Goal: Find specific page/section: Find specific page/section

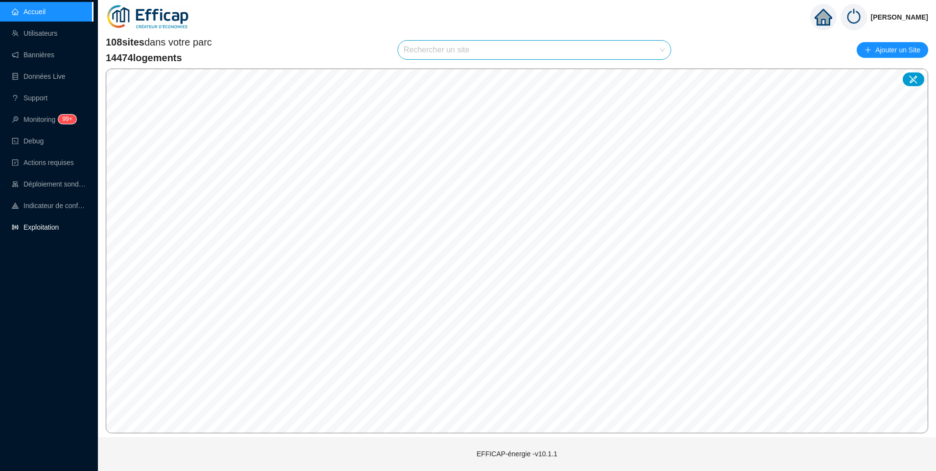
click at [46, 231] on link "Exploitation" at bounding box center [35, 227] width 47 height 8
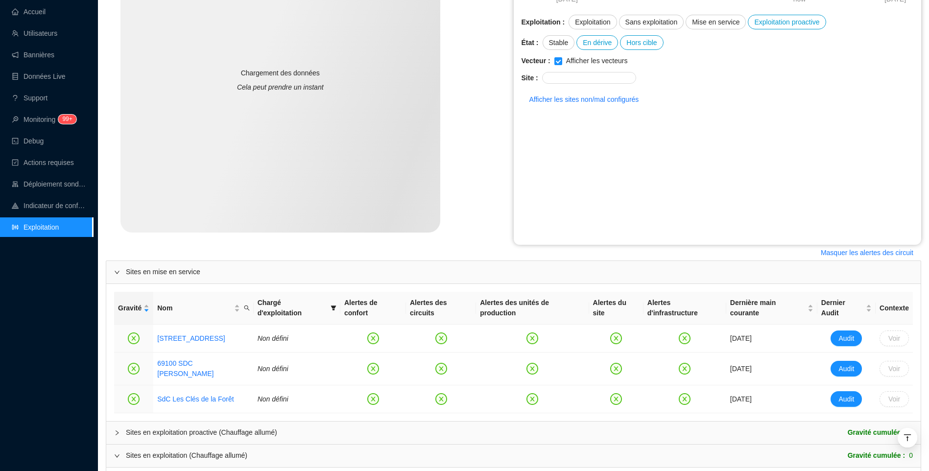
scroll to position [245, 0]
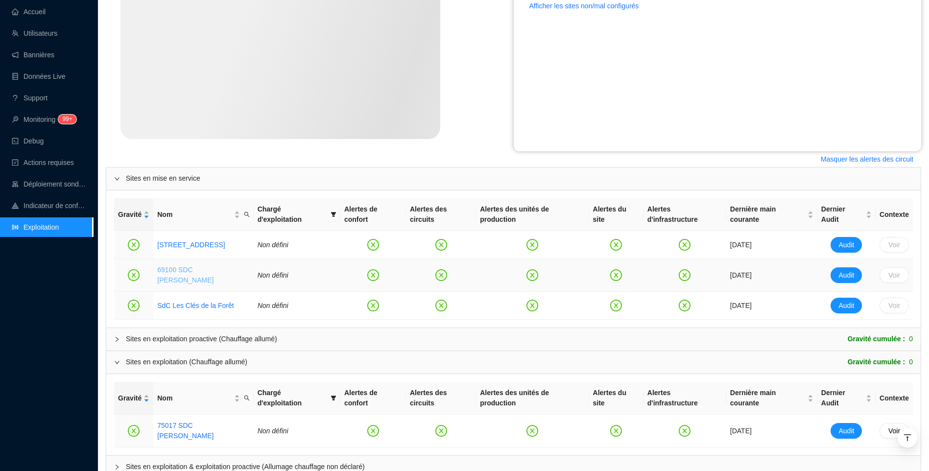
click at [187, 266] on link "69100 SDC [PERSON_NAME]" at bounding box center [185, 275] width 56 height 18
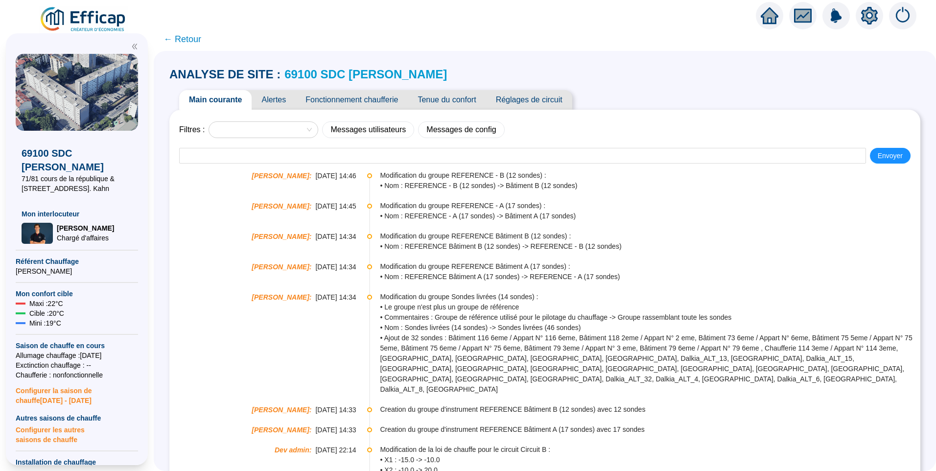
click at [868, 16] on icon "setting" at bounding box center [870, 16] width 18 height 18
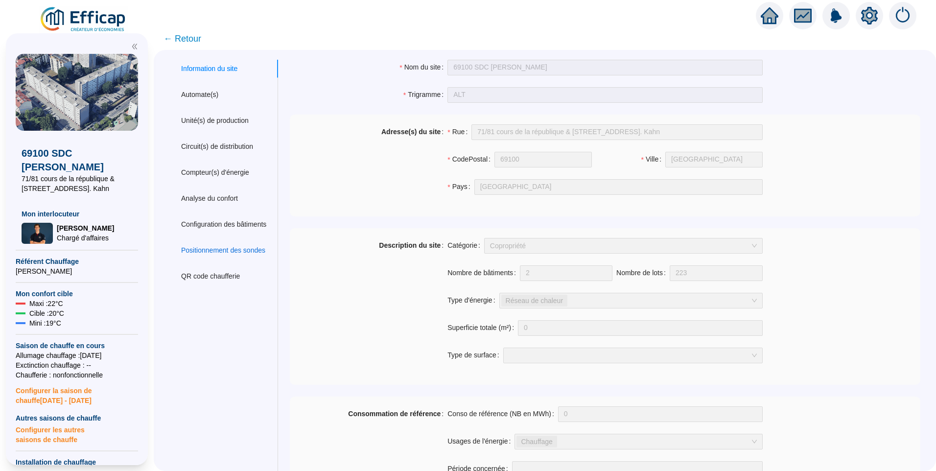
click at [229, 246] on div "Positionnement des sondes" at bounding box center [223, 250] width 84 height 10
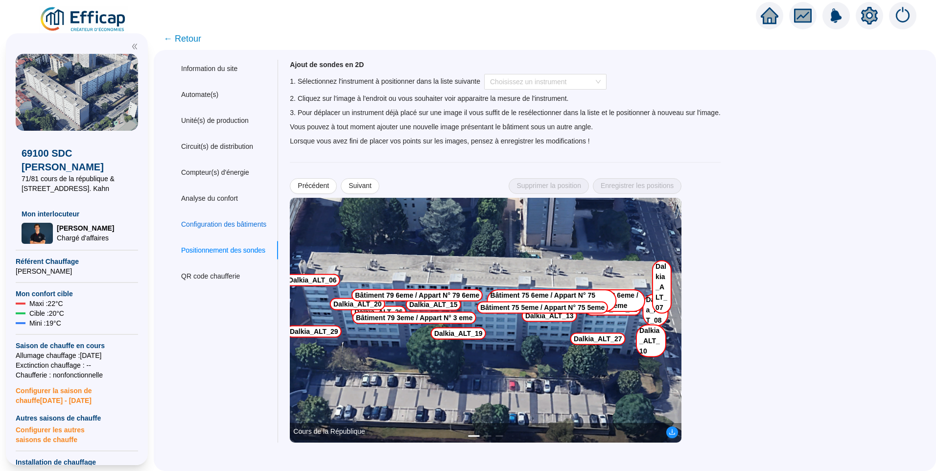
click at [207, 222] on div "Configuration des bâtiments" at bounding box center [223, 224] width 85 height 10
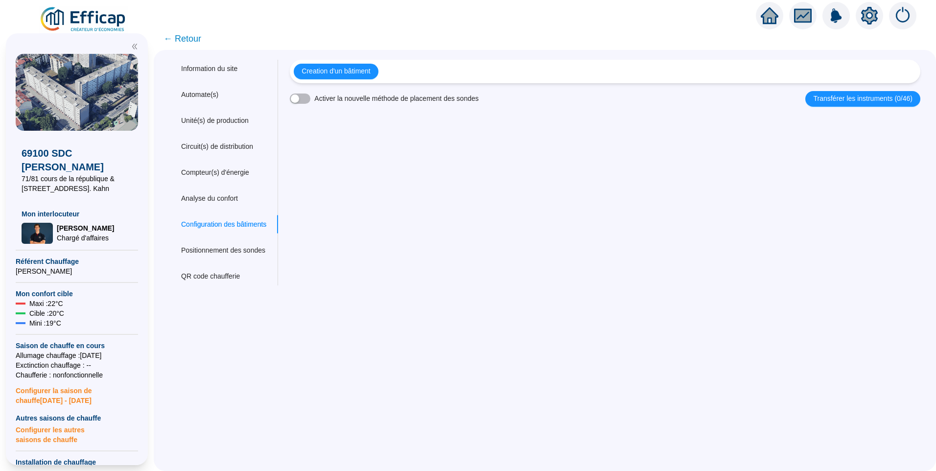
click at [201, 37] on span "← Retour" at bounding box center [183, 39] width 38 height 14
